Goal: Transaction & Acquisition: Purchase product/service

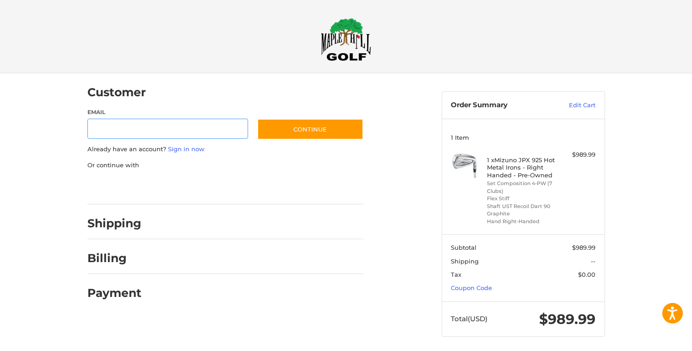
scroll to position [3, 0]
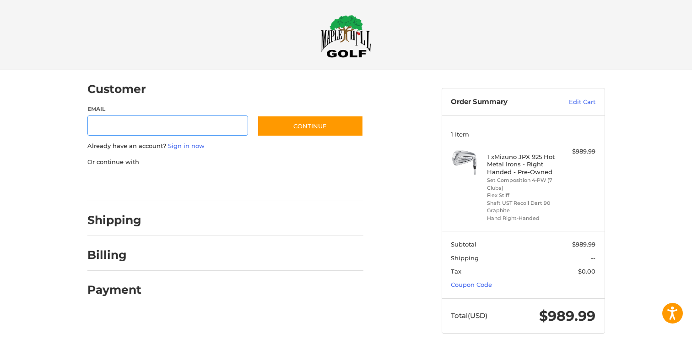
click at [205, 120] on input "Email" at bounding box center [167, 125] width 161 height 21
type input "**********"
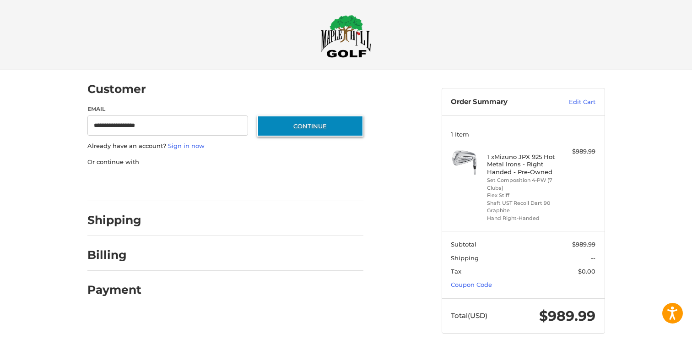
click at [294, 129] on button "Continue" at bounding box center [310, 125] width 106 height 21
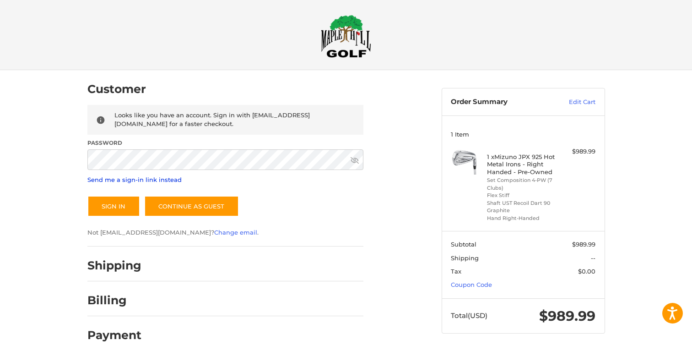
click at [166, 178] on link "Send me a sign-in link instead" at bounding box center [134, 179] width 94 height 7
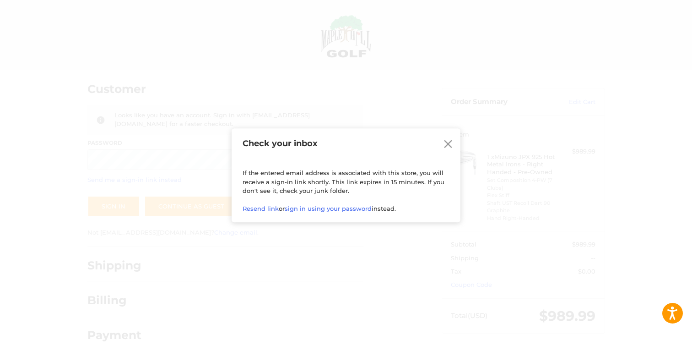
click at [446, 141] on icon at bounding box center [448, 144] width 8 height 8
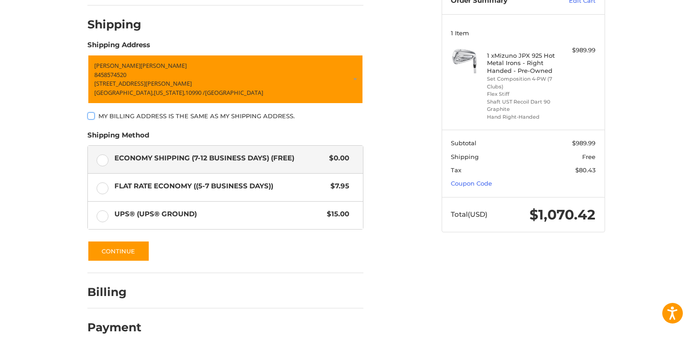
scroll to position [107, 0]
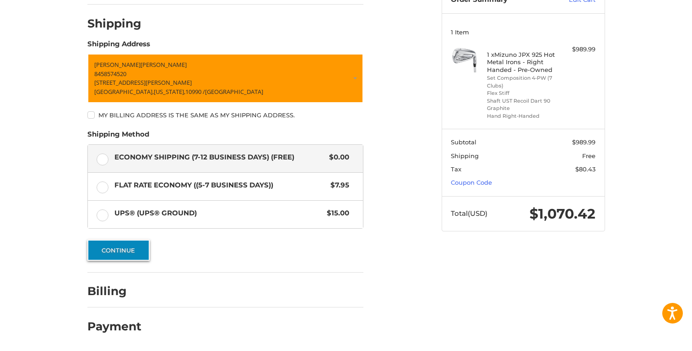
click at [137, 245] on button "Continue" at bounding box center [118, 249] width 62 height 21
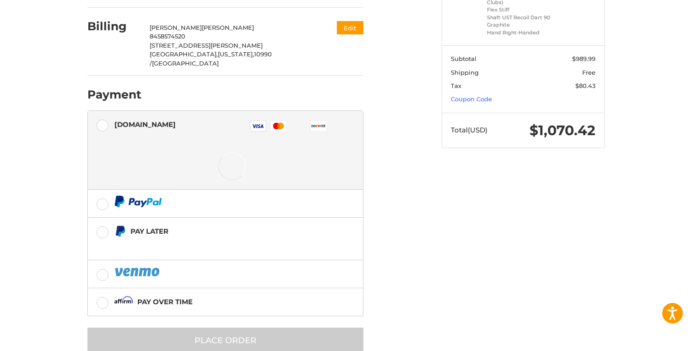
scroll to position [194, 0]
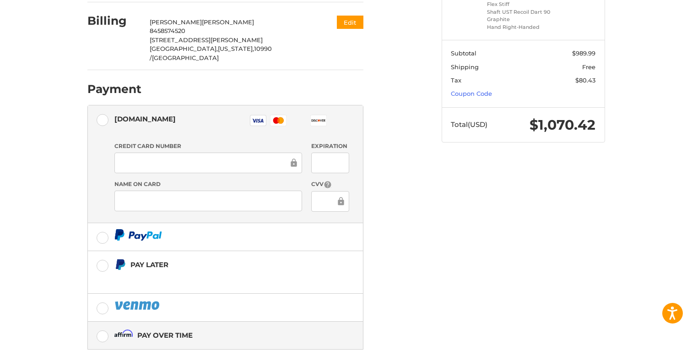
click at [231, 327] on div "Pay over time" at bounding box center [231, 334] width 235 height 15
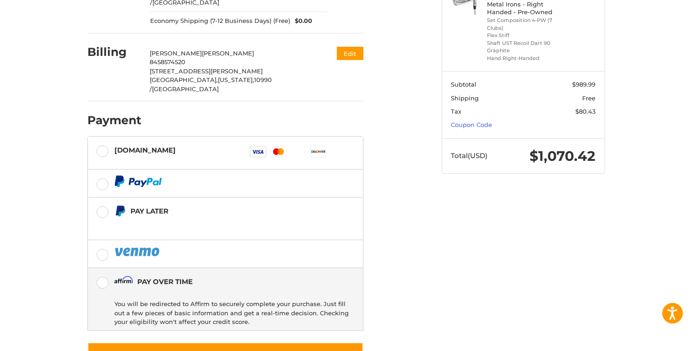
scroll to position [183, 0]
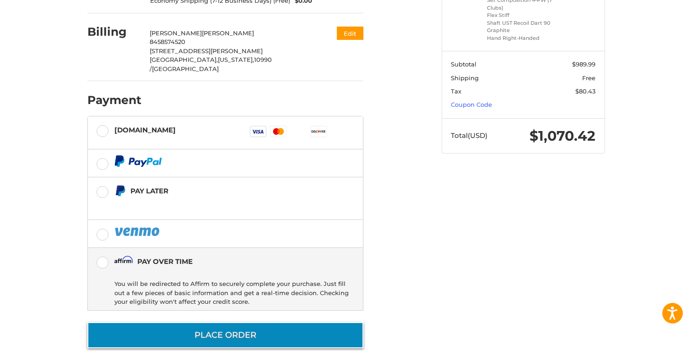
click at [284, 322] on button "Place Order" at bounding box center [225, 335] width 276 height 26
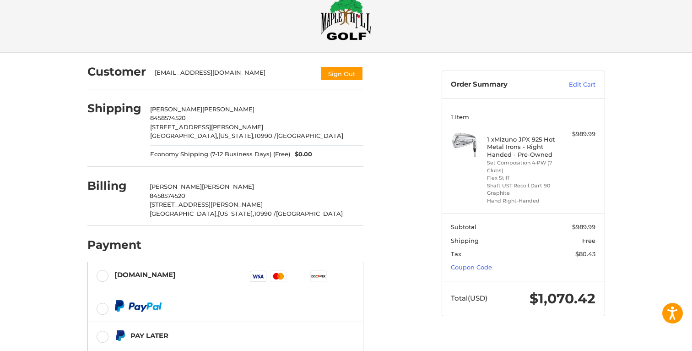
scroll to position [0, 0]
